Goal: Transaction & Acquisition: Download file/media

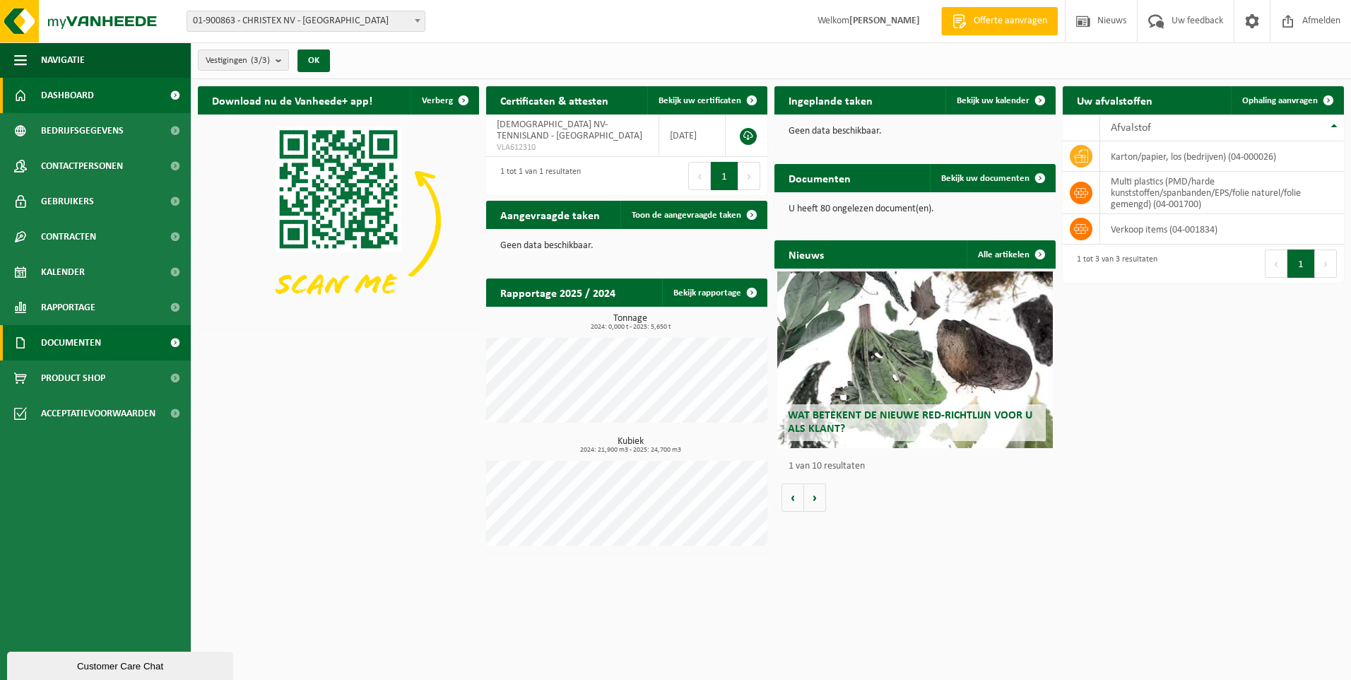
click at [105, 341] on link "Documenten" at bounding box center [95, 342] width 191 height 35
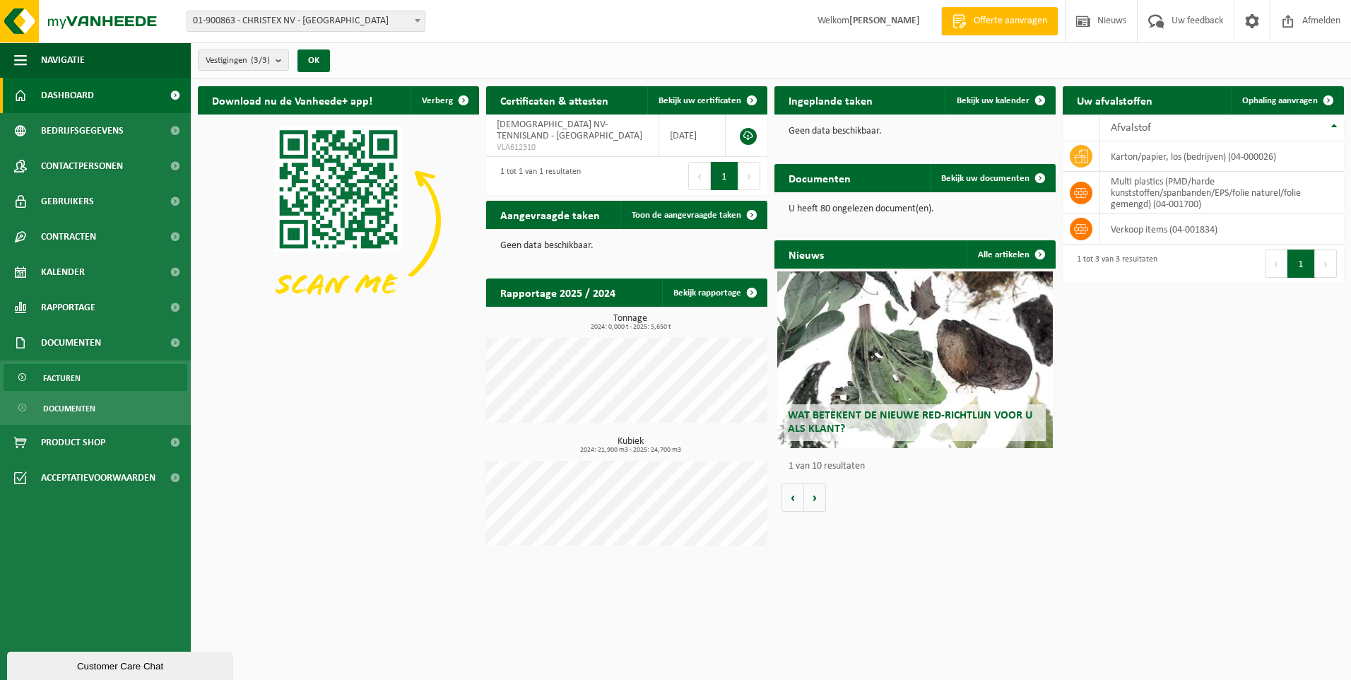
click at [80, 385] on span "Facturen" at bounding box center [61, 378] width 37 height 27
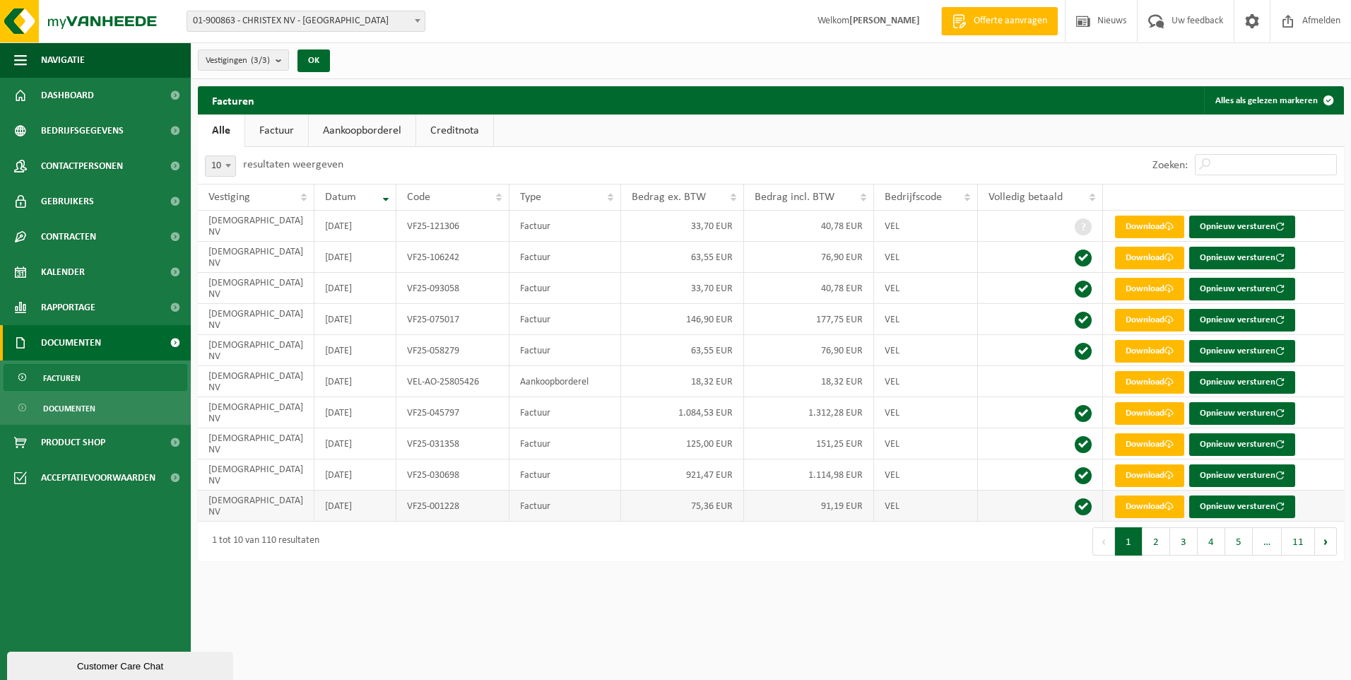
click at [819, 506] on td "91,19 EUR" at bounding box center [809, 505] width 130 height 31
click at [1137, 509] on link "Download" at bounding box center [1149, 506] width 69 height 23
